Goal: Task Accomplishment & Management: Manage account settings

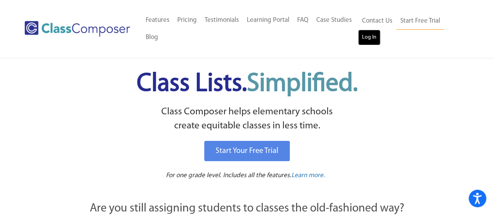
click at [365, 38] on link "Log In" at bounding box center [369, 38] width 22 height 16
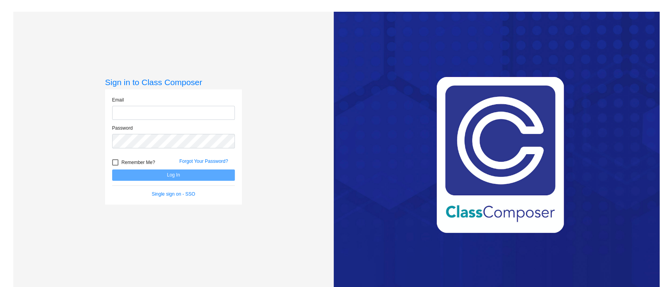
click at [219, 111] on input "email" at bounding box center [173, 113] width 123 height 14
type input "carrie.correia@lcps.org"
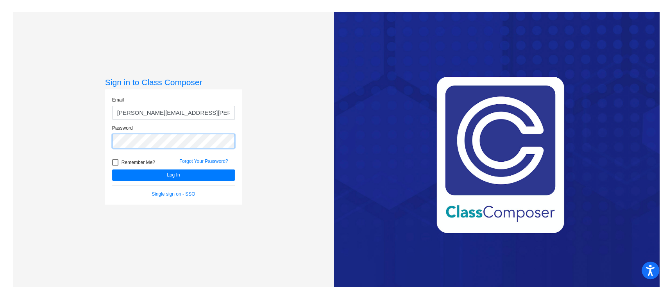
click at [112, 169] on button "Log In" at bounding box center [173, 174] width 123 height 11
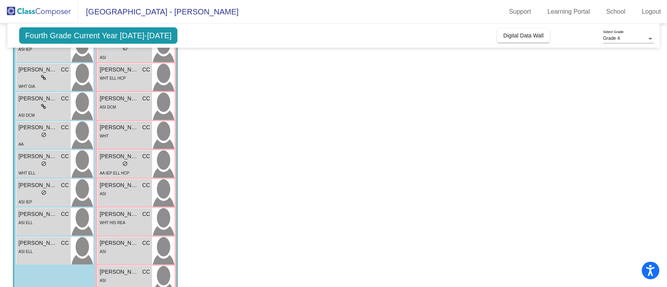
scroll to position [147, 0]
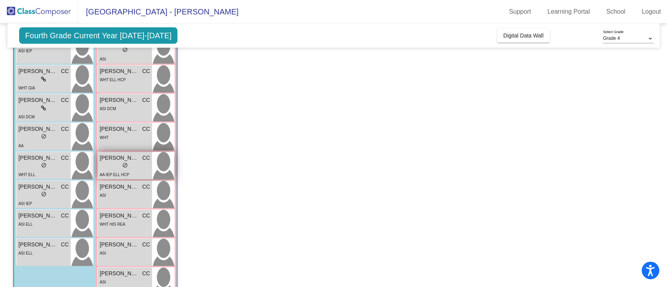
click at [112, 161] on span "Manuela Haile" at bounding box center [119, 158] width 39 height 8
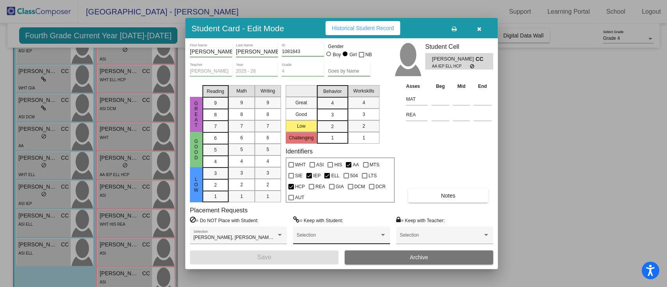
click at [374, 232] on div "Selection" at bounding box center [341, 237] width 90 height 14
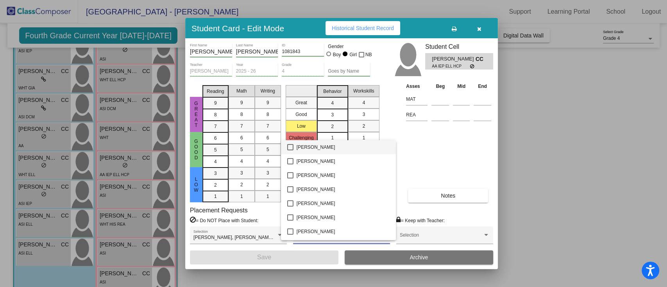
click at [478, 25] on div at bounding box center [333, 143] width 667 height 287
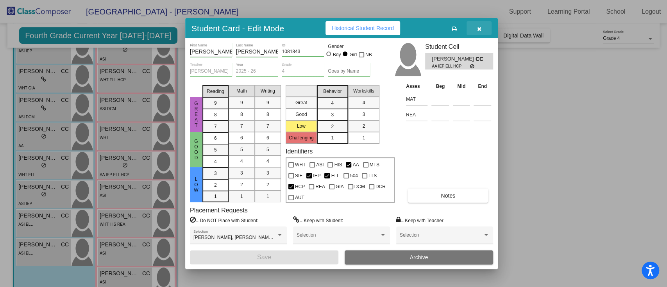
click at [475, 25] on button "button" at bounding box center [478, 28] width 25 height 14
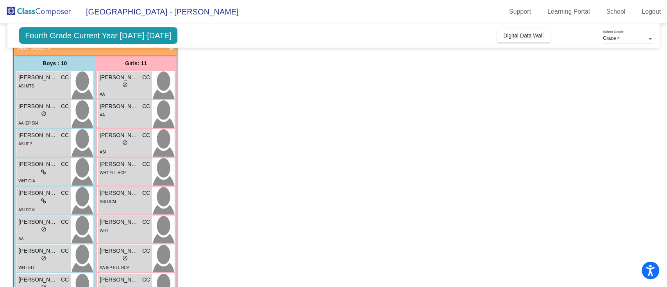
scroll to position [0, 0]
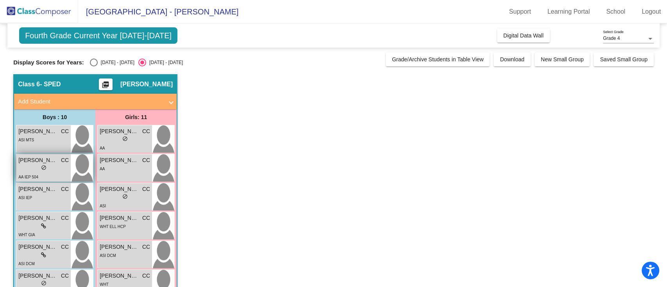
click at [19, 168] on div "lock do_not_disturb_alt" at bounding box center [43, 168] width 50 height 8
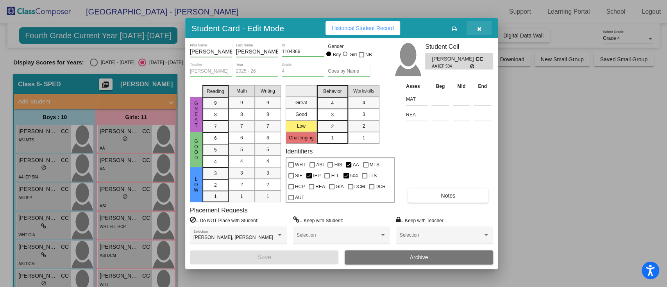
click at [477, 28] on icon "button" at bounding box center [479, 28] width 4 height 5
